Goal: Transaction & Acquisition: Purchase product/service

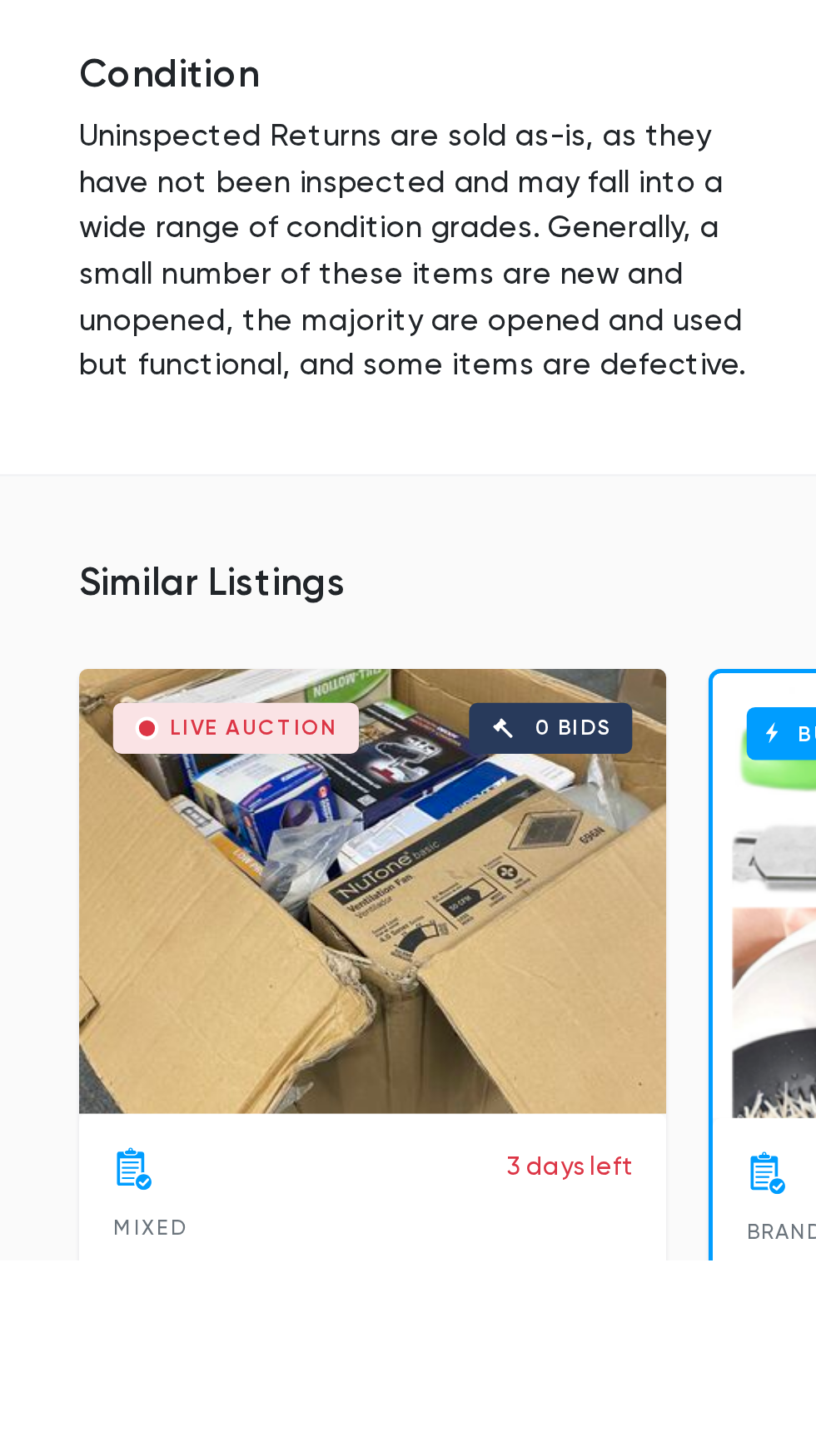
scroll to position [127, 0]
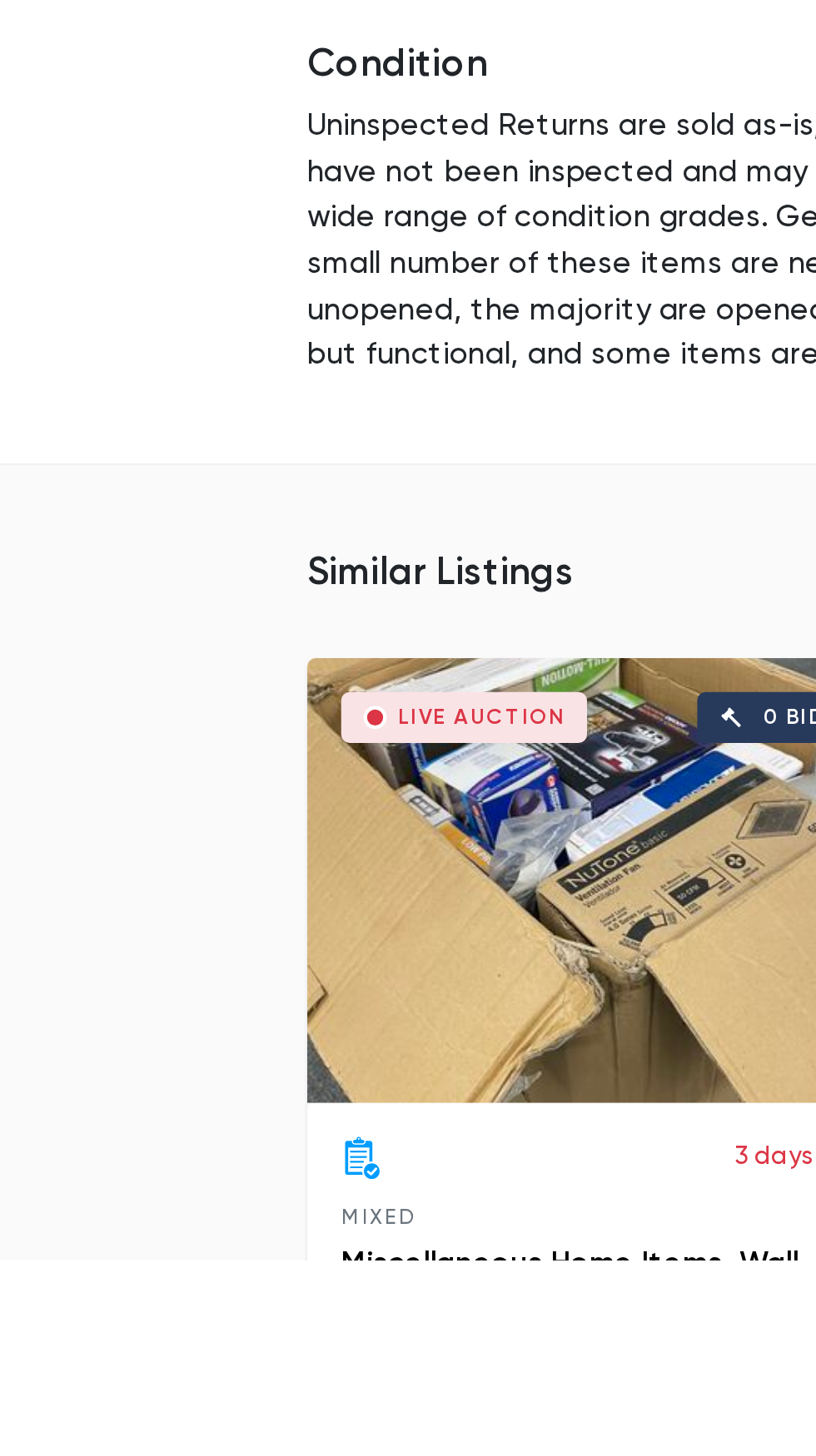
click at [242, 1312] on div "Live Auction 0 bids" at bounding box center [236, 1307] width 230 height 174
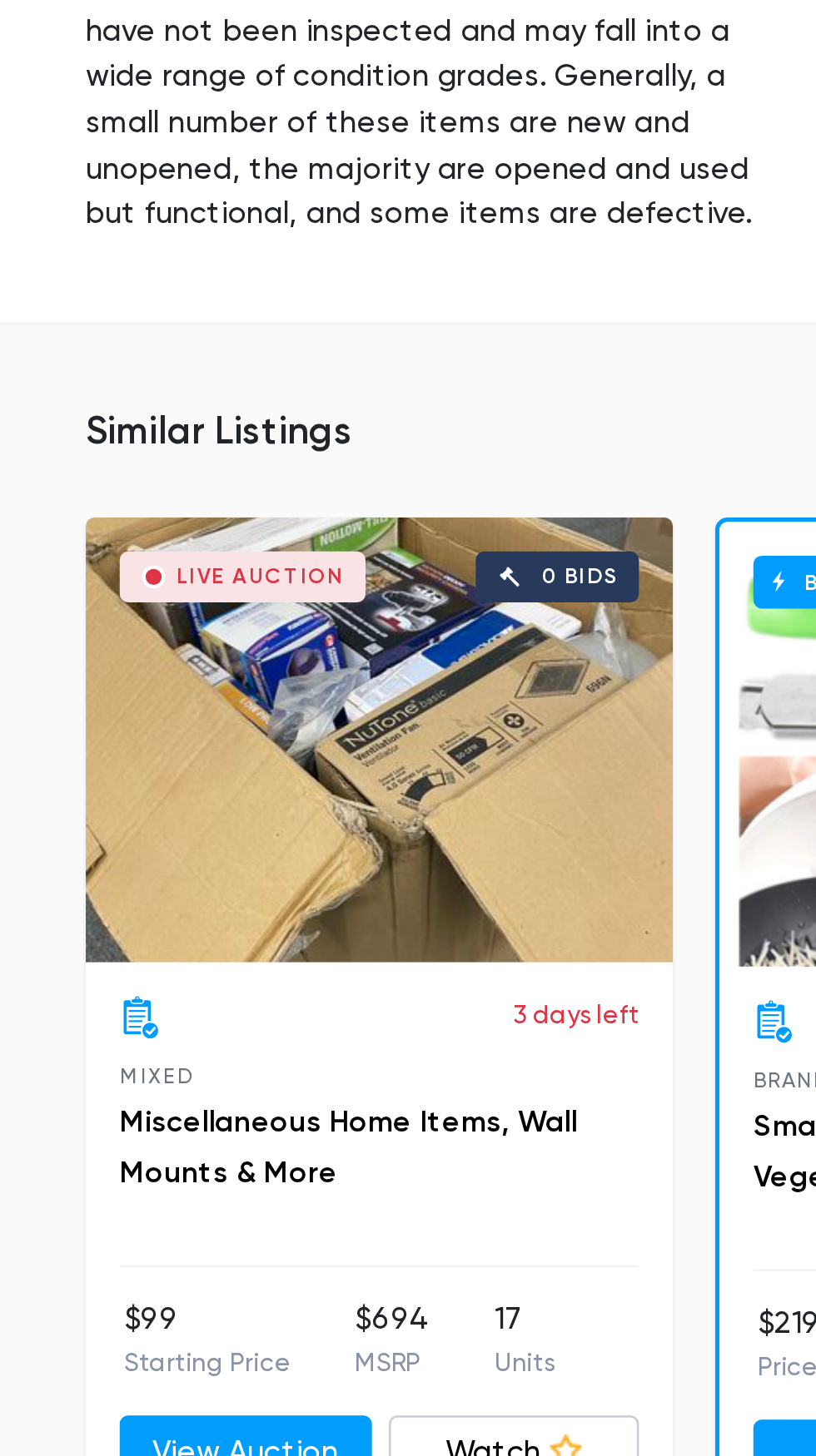
scroll to position [259, 0]
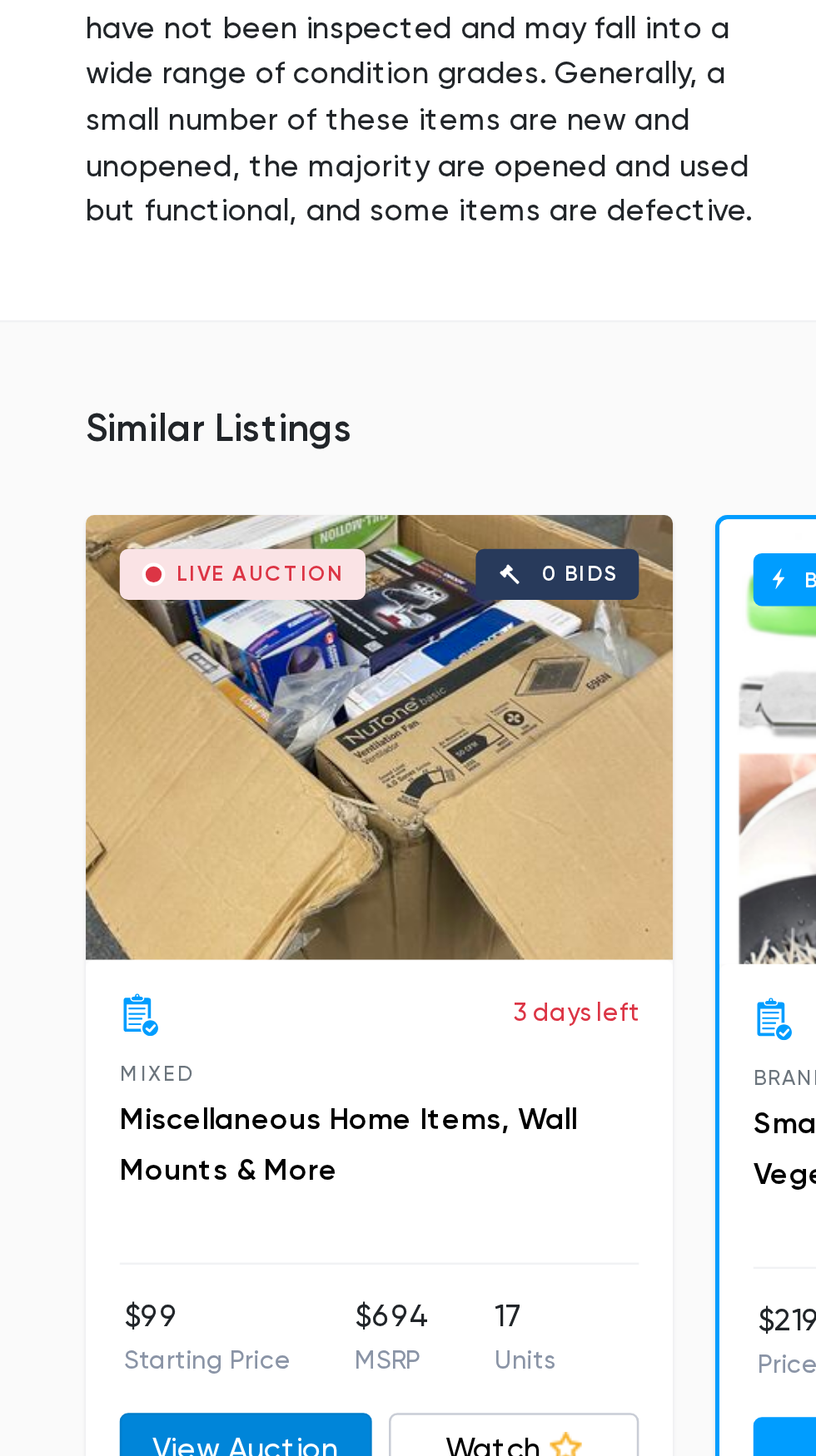
click at [190, 1439] on link "View Auction" at bounding box center [184, 1454] width 99 height 30
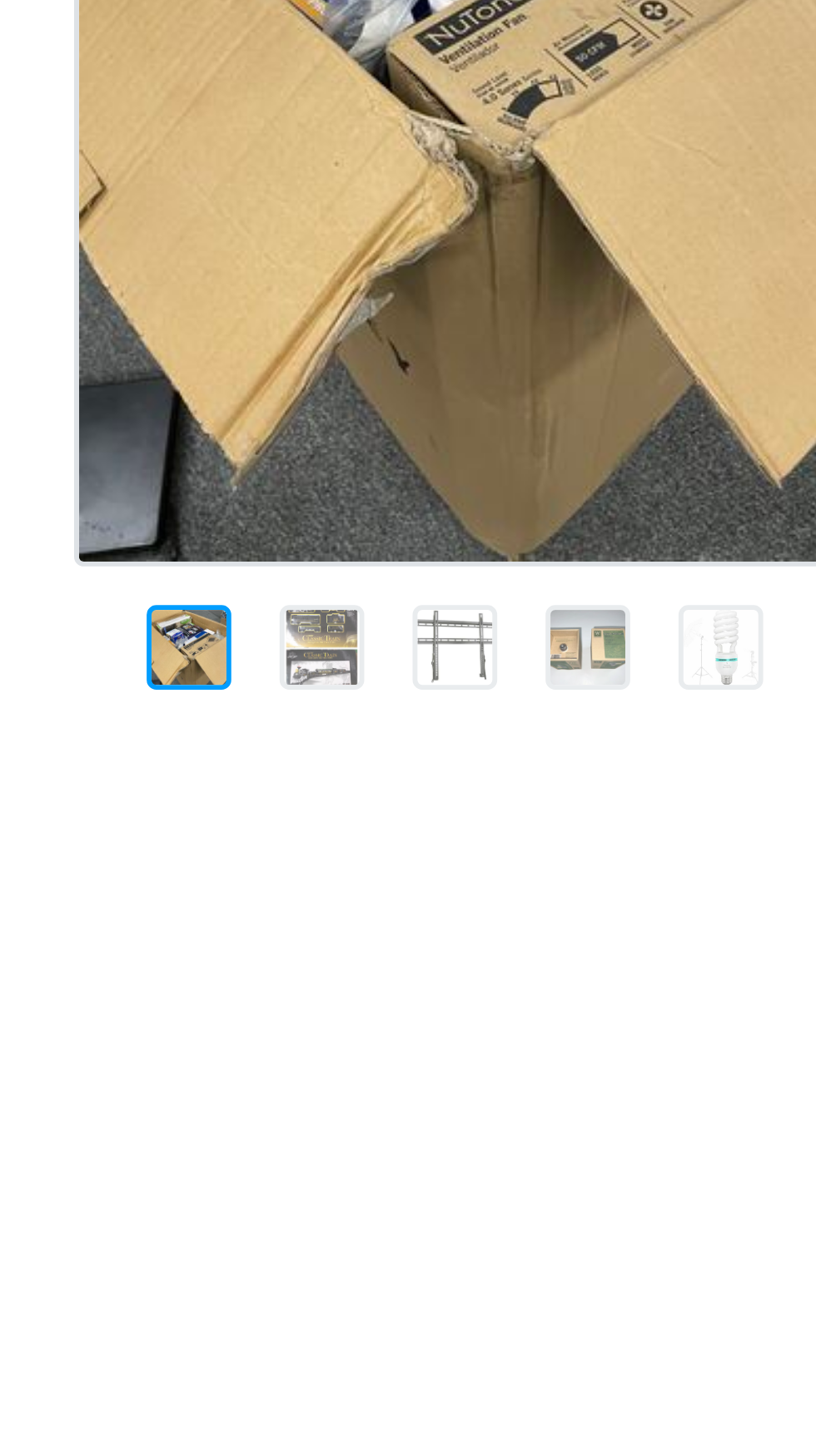
click at [206, 554] on div at bounding box center [205, 546] width 29 height 29
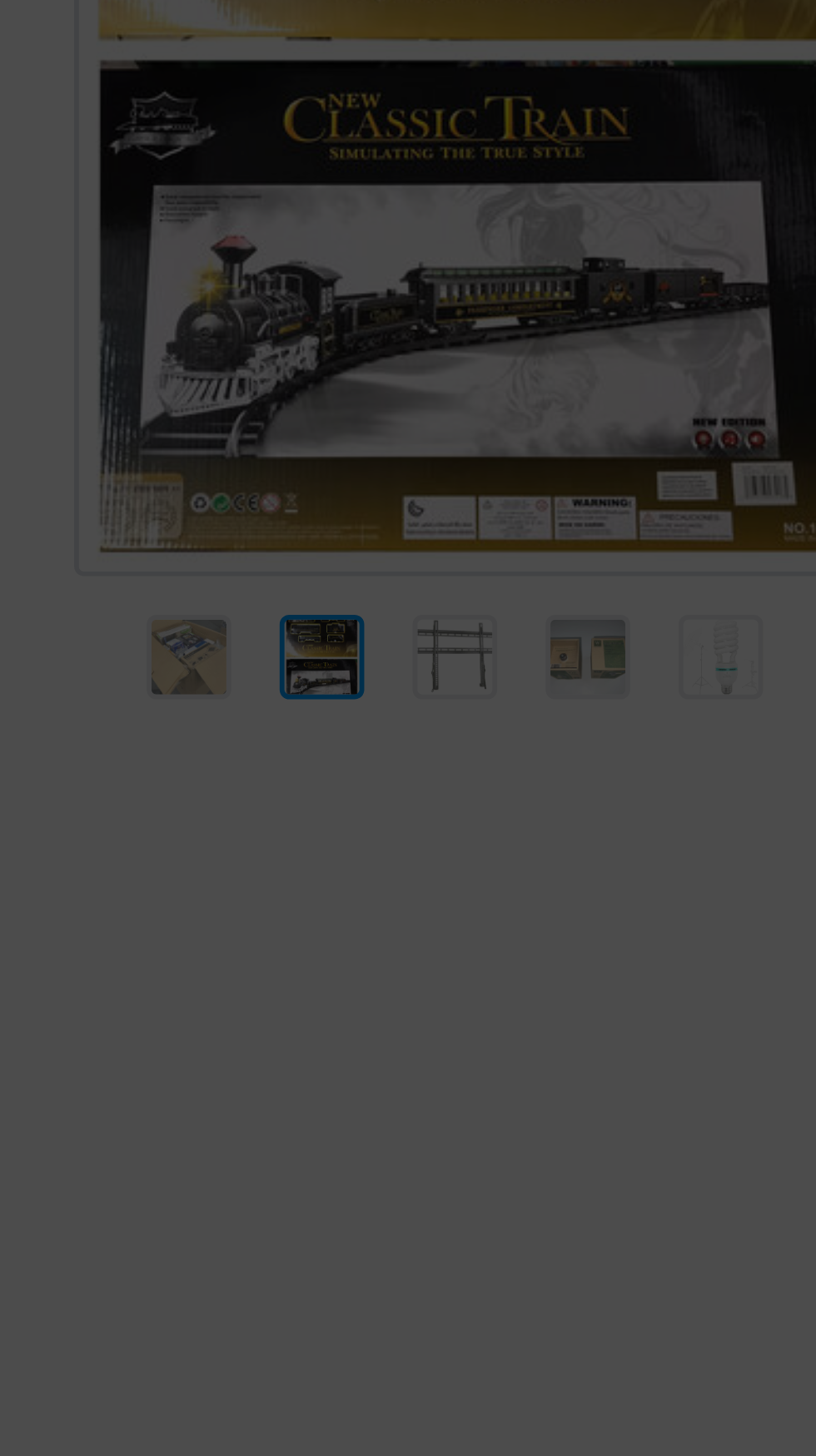
click at [258, 560] on div "2 / 5" at bounding box center [408, 728] width 816 height 1456
click at [280, 544] on div "2 / 5" at bounding box center [408, 728] width 816 height 1456
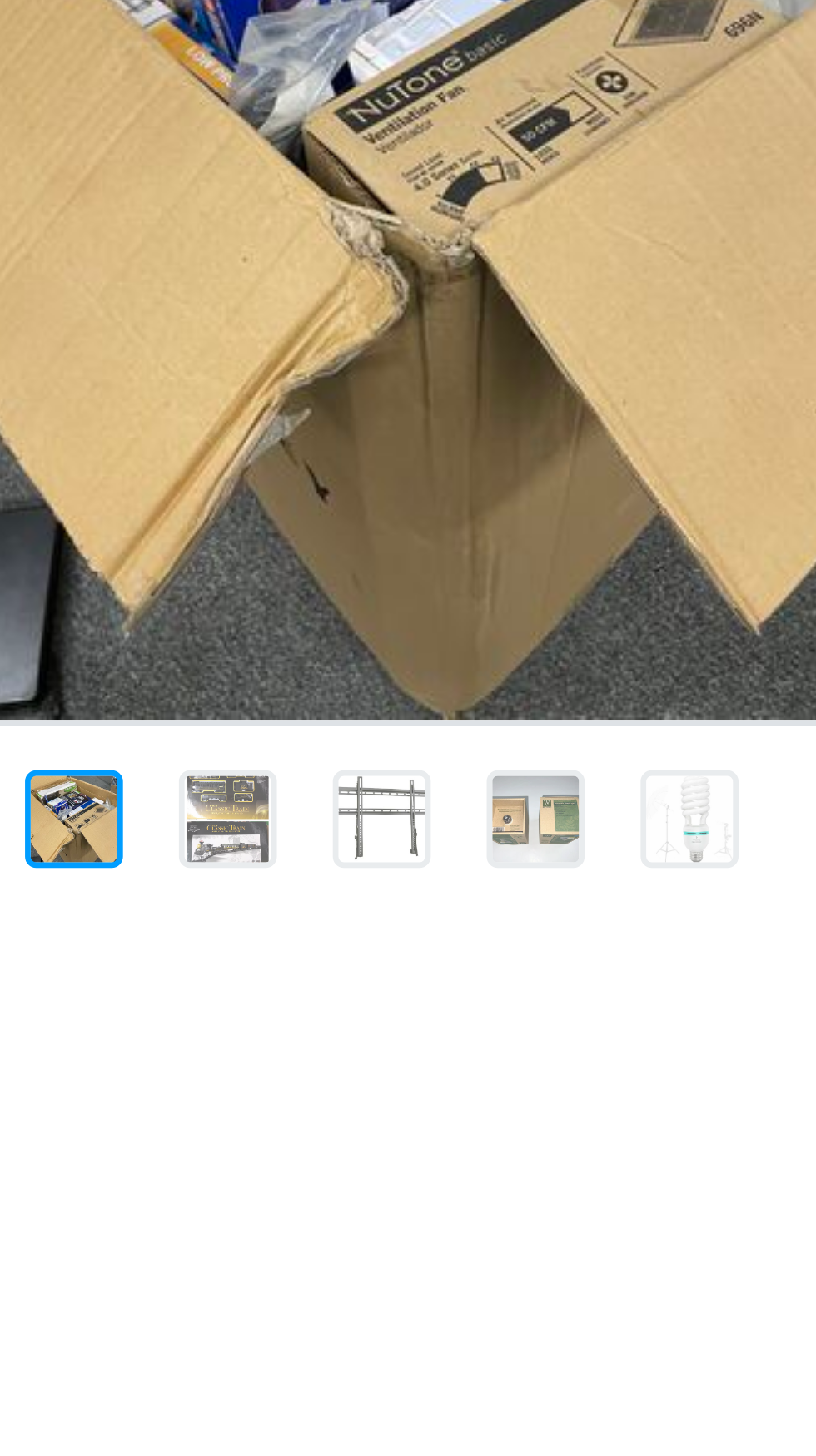
click at [290, 555] on div at bounding box center [258, 552] width 300 height 796
